Goal: Task Accomplishment & Management: Use online tool/utility

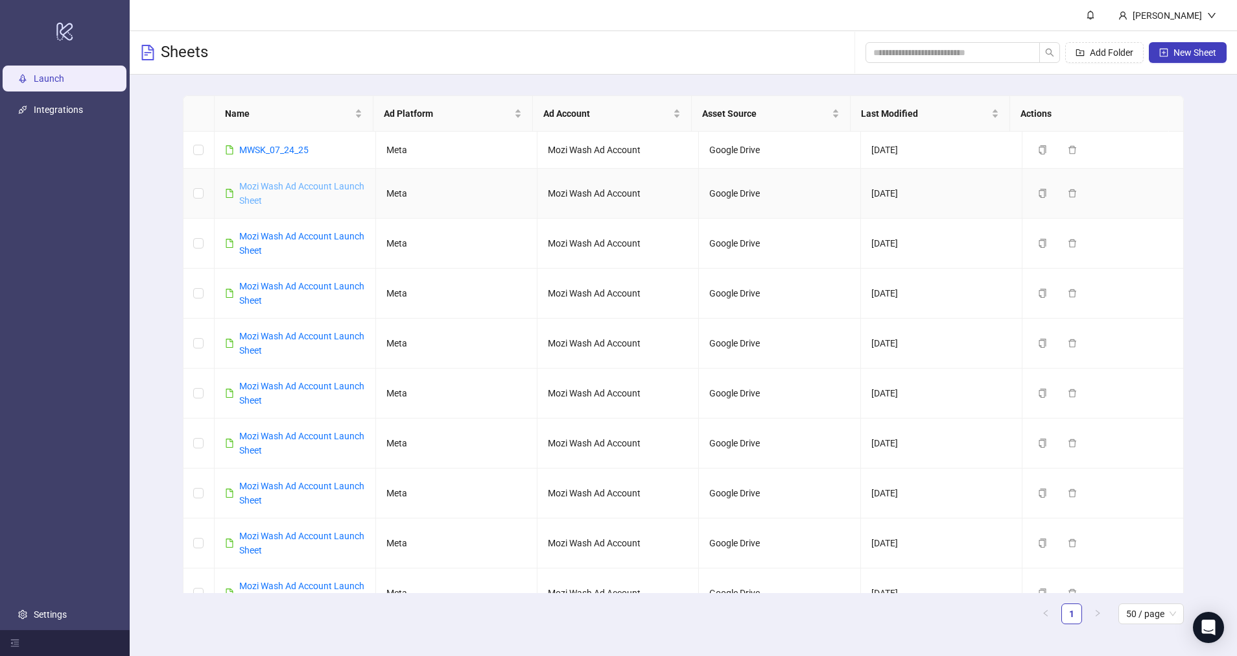
click at [283, 185] on link "Mozi Wash Ad Account Launch Sheet" at bounding box center [301, 193] width 125 height 25
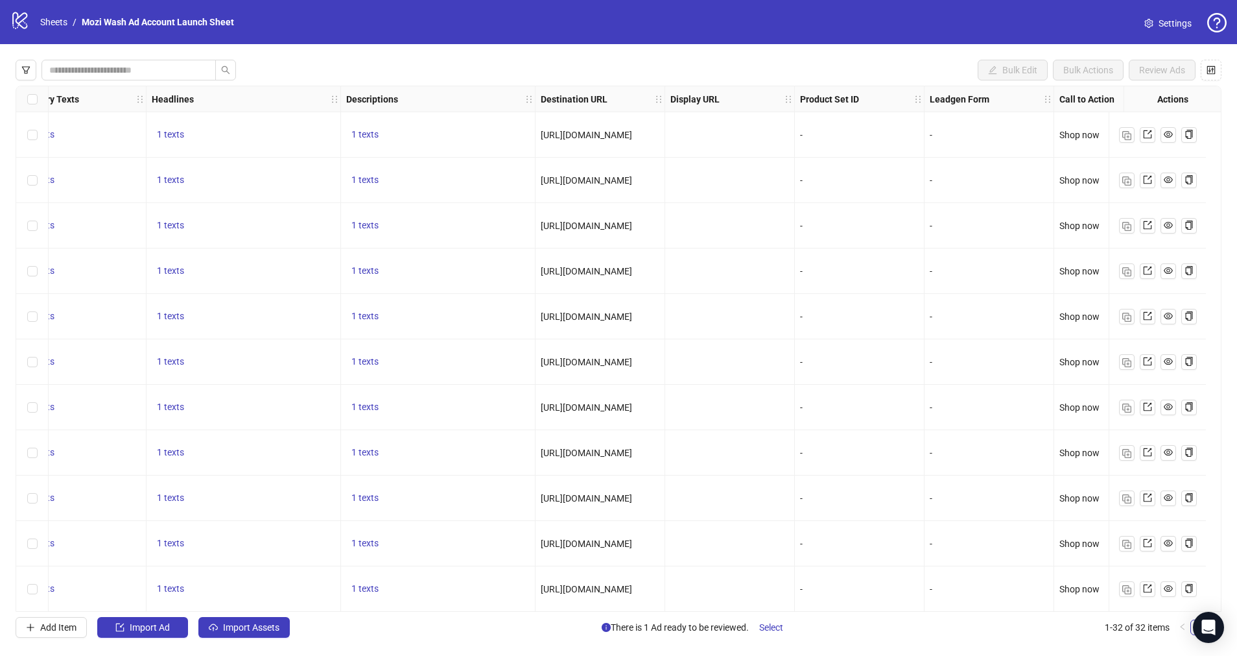
scroll to position [0, 1110]
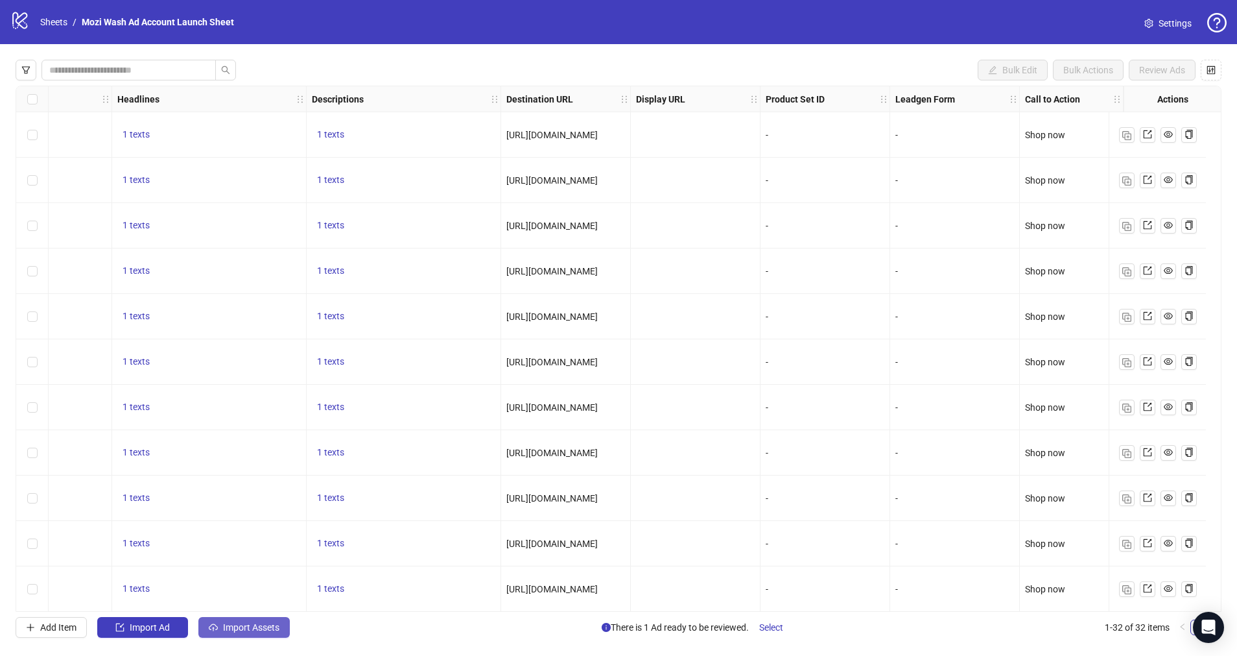
click at [261, 620] on button "Import Assets" at bounding box center [243, 627] width 91 height 21
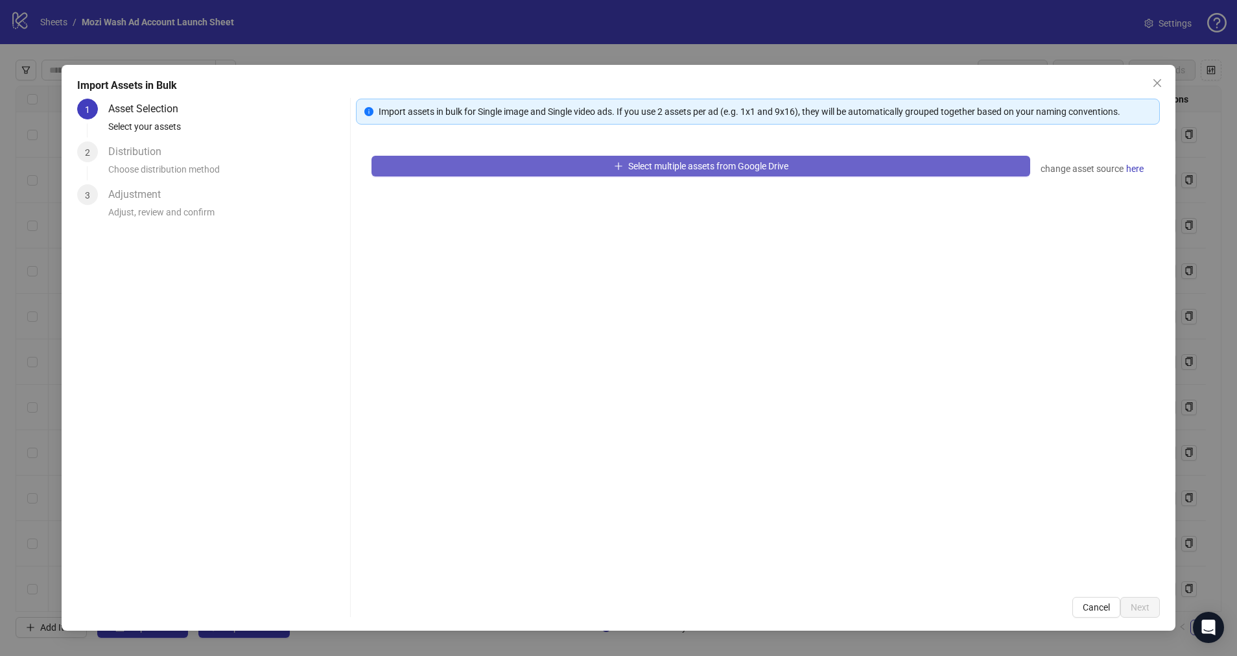
click at [665, 158] on button "Select multiple assets from Google Drive" at bounding box center [701, 166] width 658 height 21
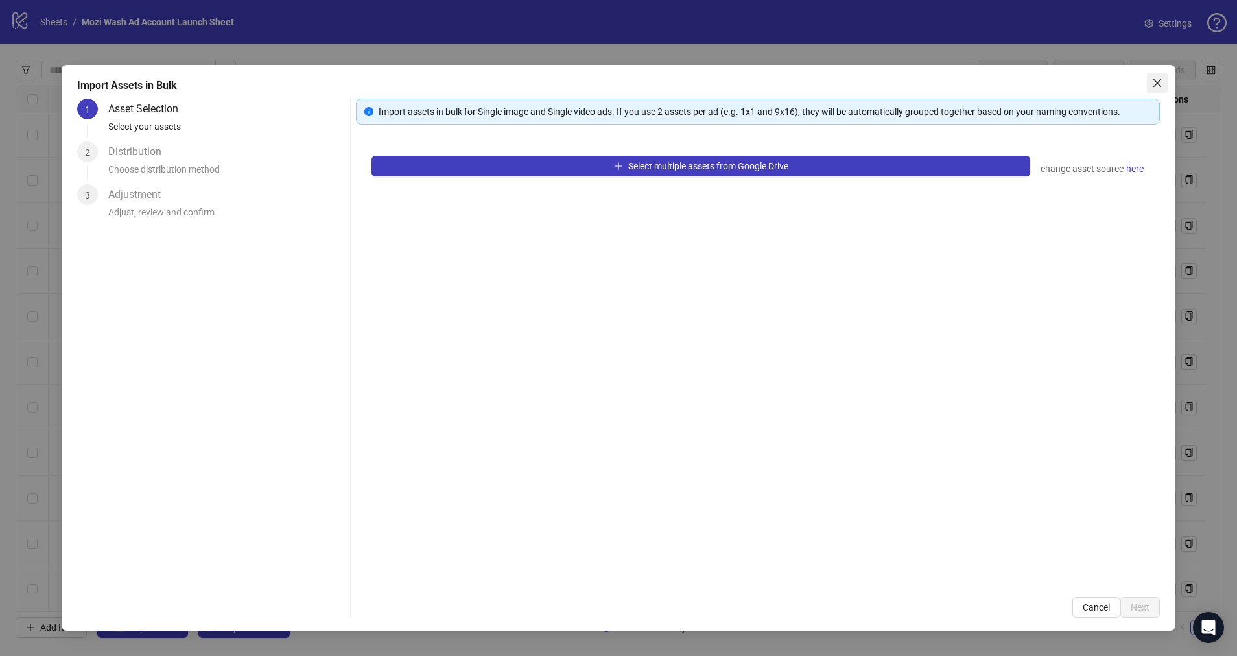
click at [1150, 88] on span "Close" at bounding box center [1157, 83] width 21 height 10
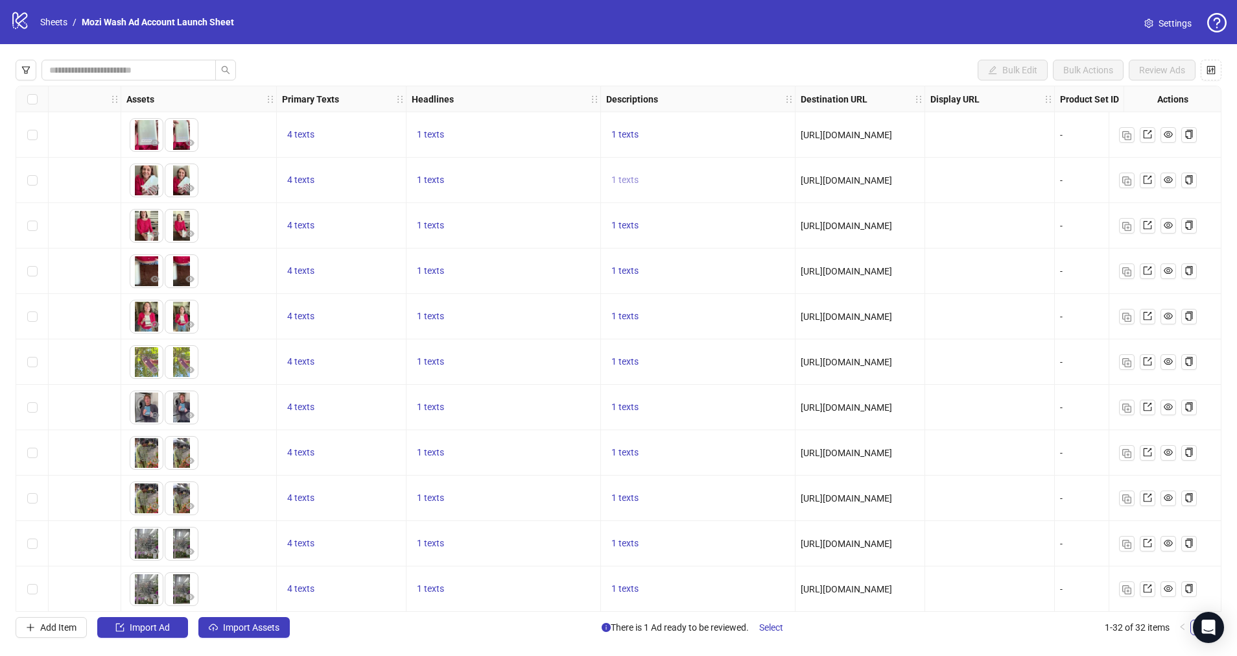
scroll to position [0, 822]
